Goal: Book appointment/travel/reservation

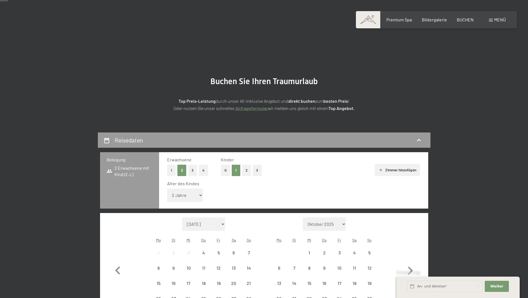
select select "2"
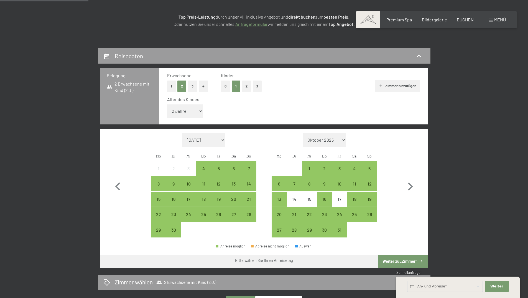
scroll to position [111, 0]
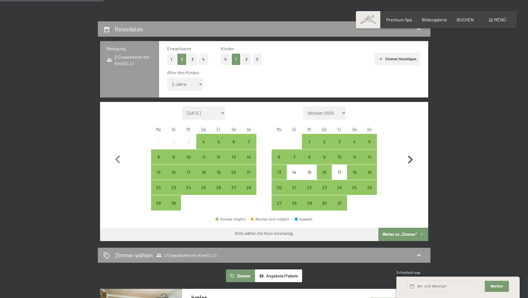
click at [410, 155] on icon "button" at bounding box center [410, 159] width 16 height 16
select select "[DATE]"
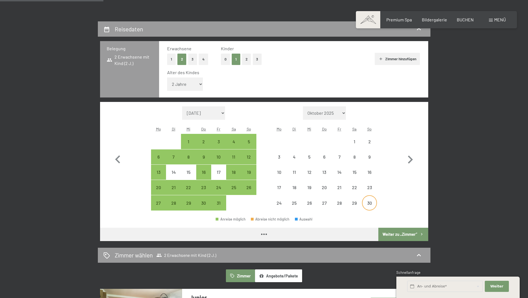
select select "[DATE]"
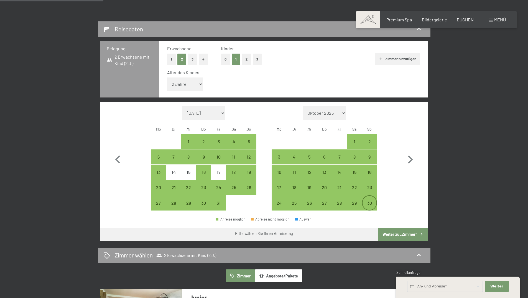
click at [369, 205] on div "30" at bounding box center [370, 207] width 14 height 14
select select "[DATE]"
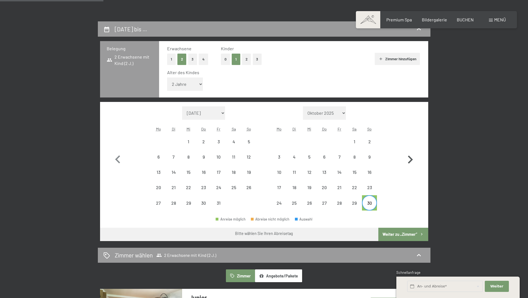
click at [412, 153] on icon "button" at bounding box center [410, 159] width 16 height 16
select select "[DATE]"
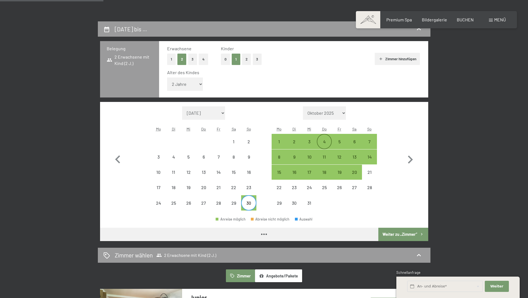
select select "[DATE]"
click at [322, 142] on div "4" at bounding box center [324, 146] width 14 height 14
select select "[DATE]"
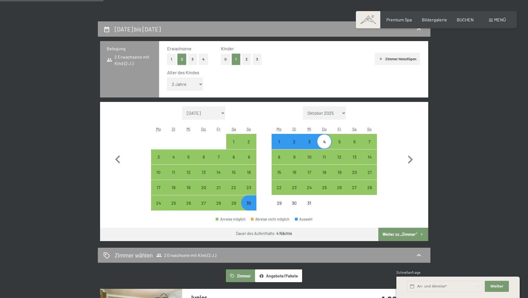
click at [389, 233] on button "Weiter zu „Zimmer“" at bounding box center [403, 233] width 50 height 13
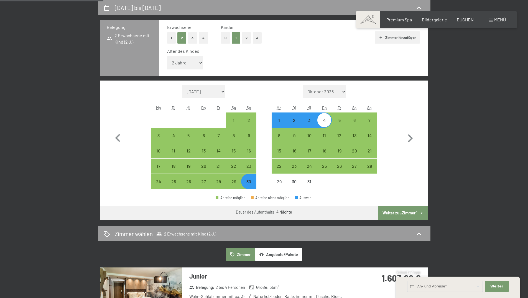
select select "[DATE]"
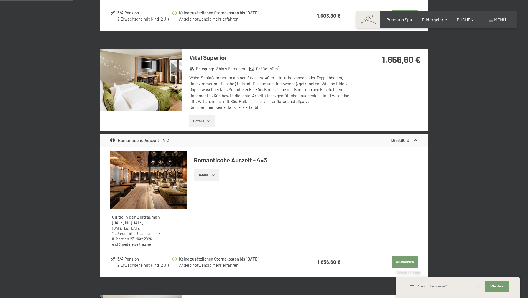
scroll to position [437, 0]
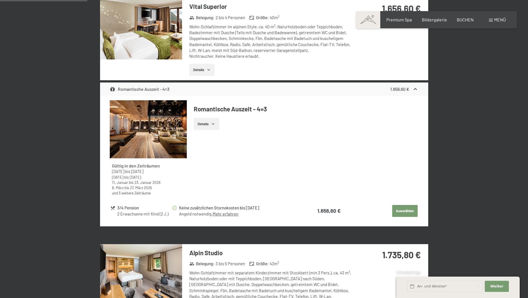
click at [407, 212] on button "Auswählen" at bounding box center [405, 211] width 26 height 12
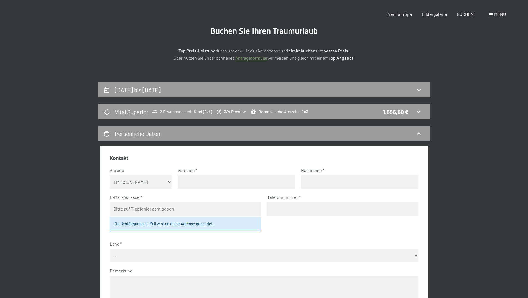
scroll to position [0, 0]
